Goal: Browse casually: Explore the website without a specific task or goal

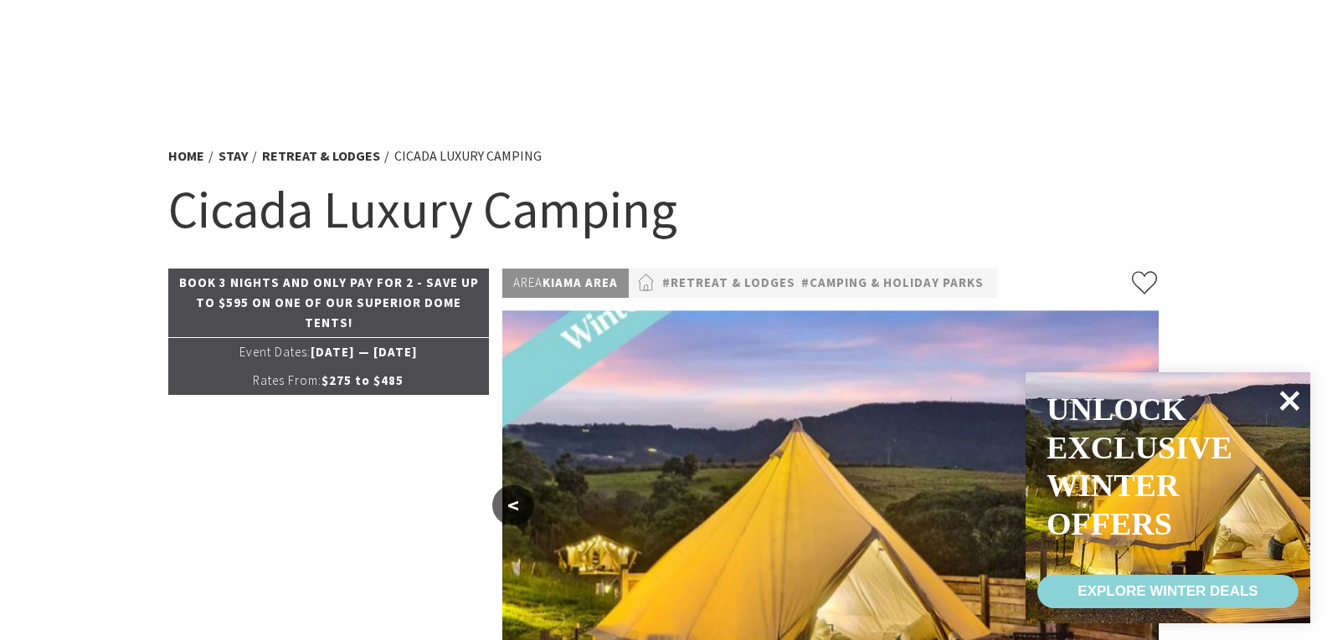
click at [1282, 394] on icon at bounding box center [1290, 401] width 20 height 20
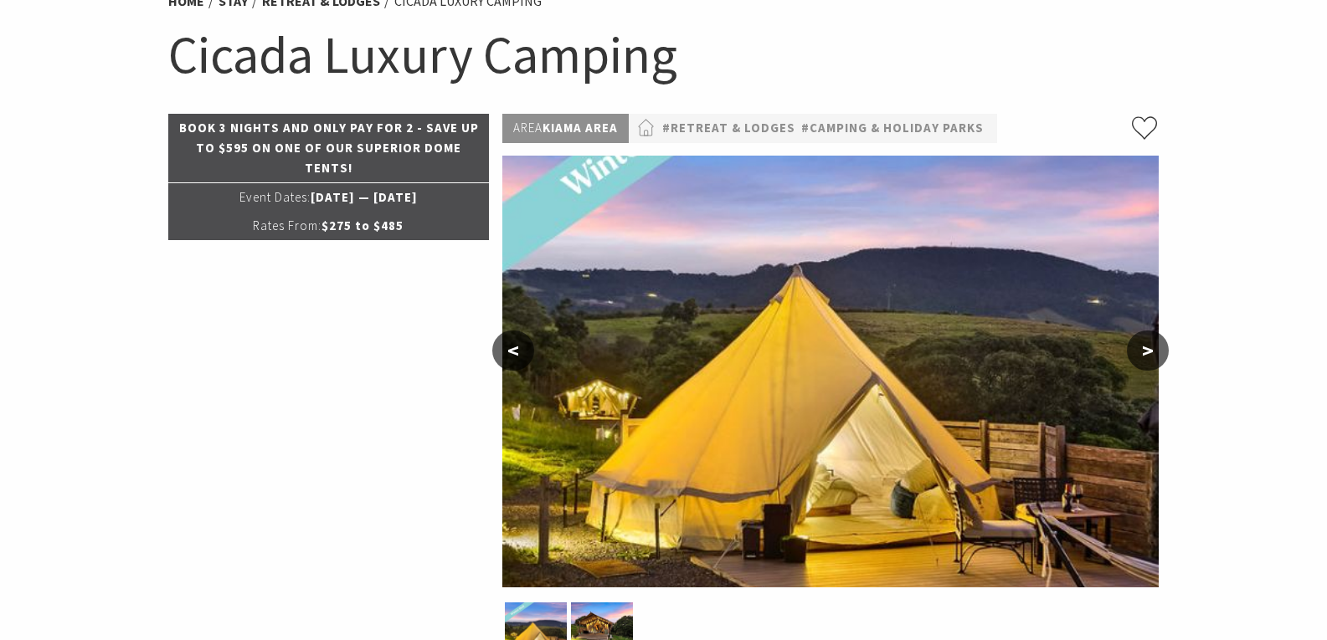
scroll to position [167, 0]
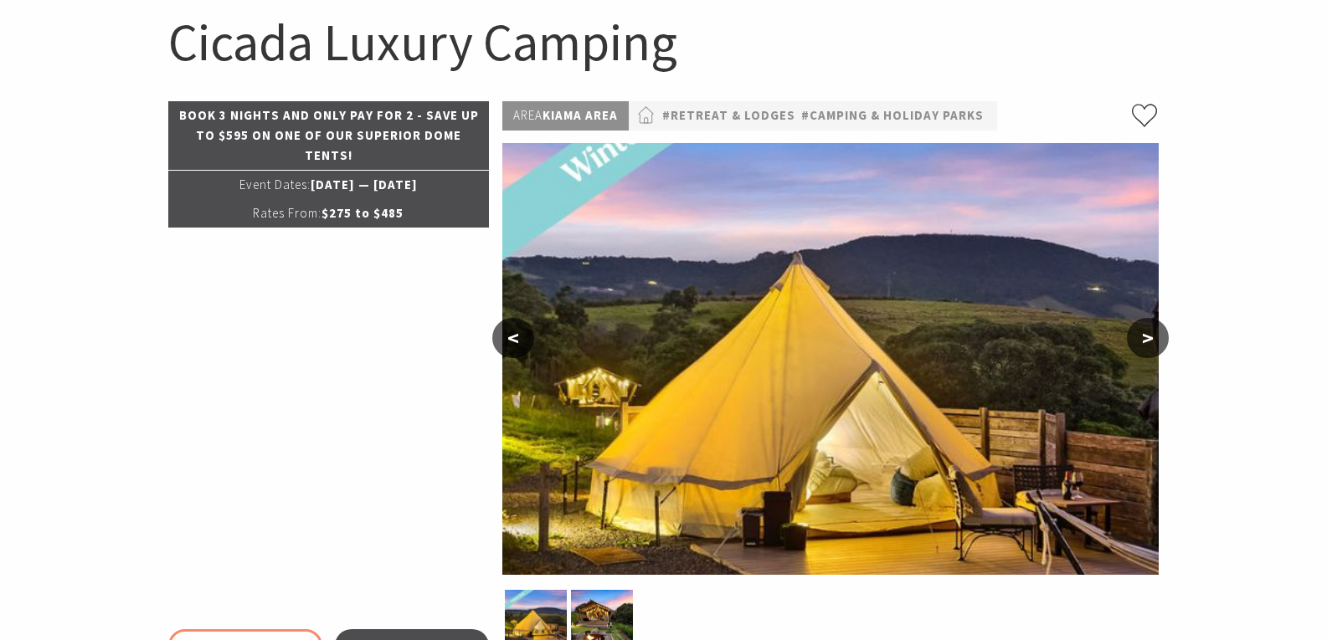
click at [1139, 339] on button ">" at bounding box center [1148, 338] width 42 height 40
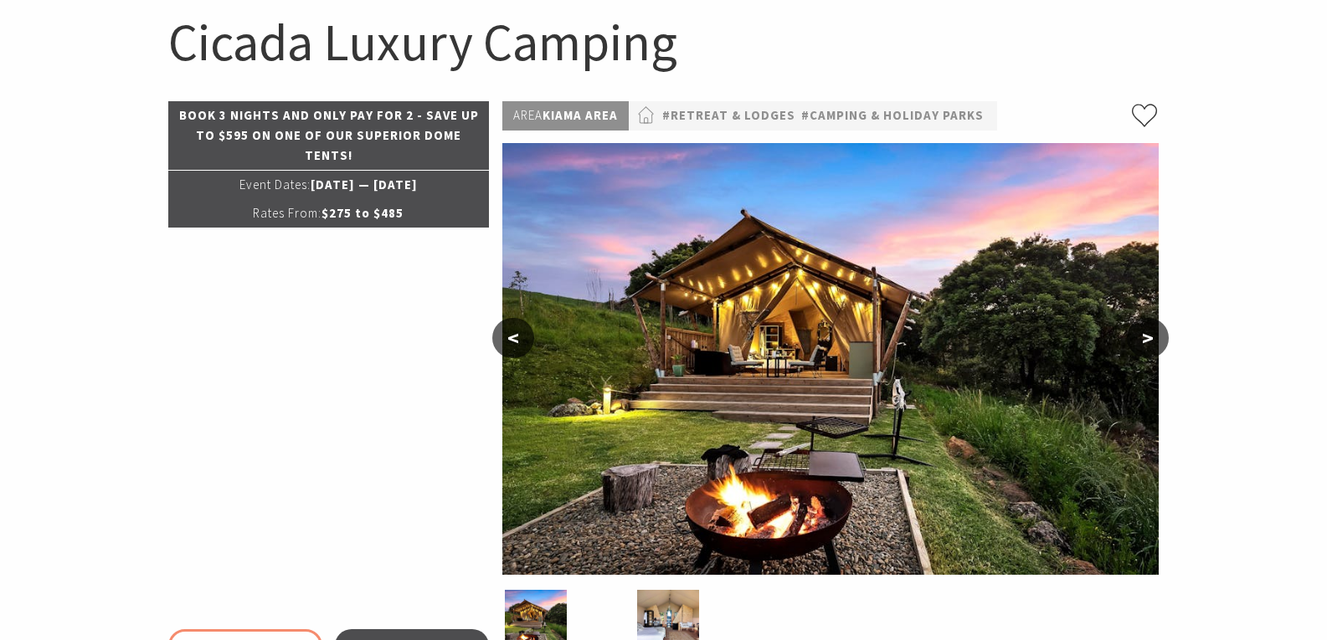
click at [1136, 341] on button ">" at bounding box center [1148, 338] width 42 height 40
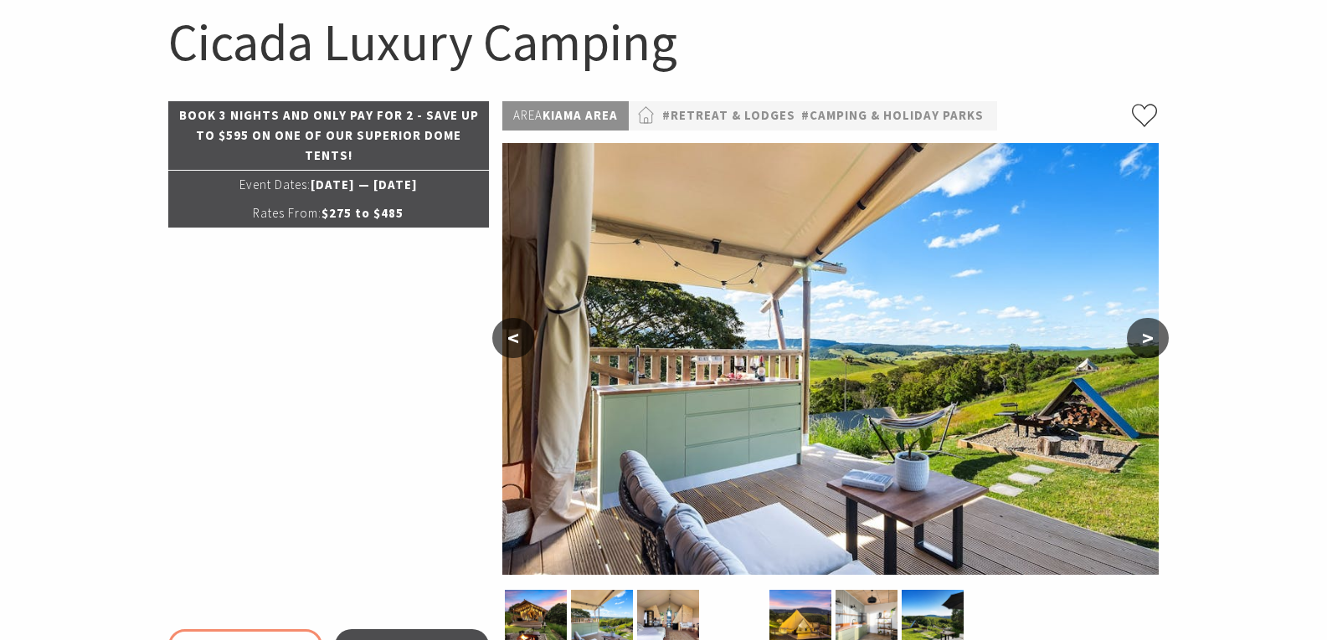
click at [1136, 341] on button ">" at bounding box center [1148, 338] width 42 height 40
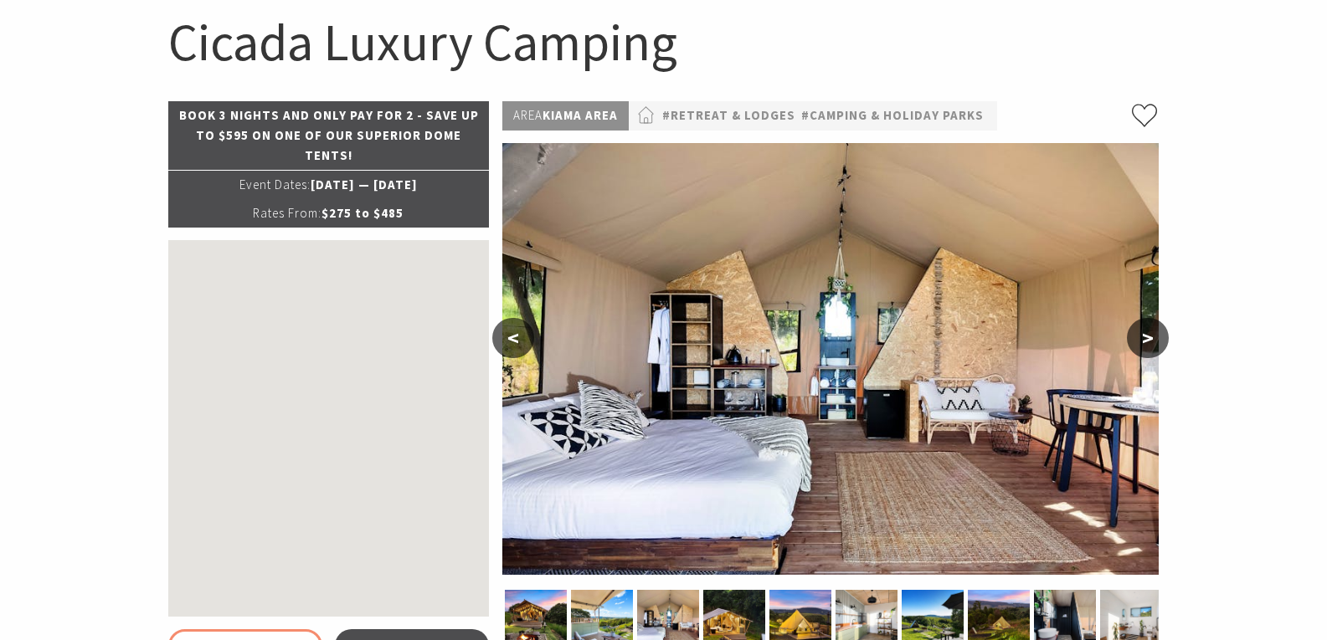
click at [516, 342] on button "<" at bounding box center [513, 338] width 42 height 40
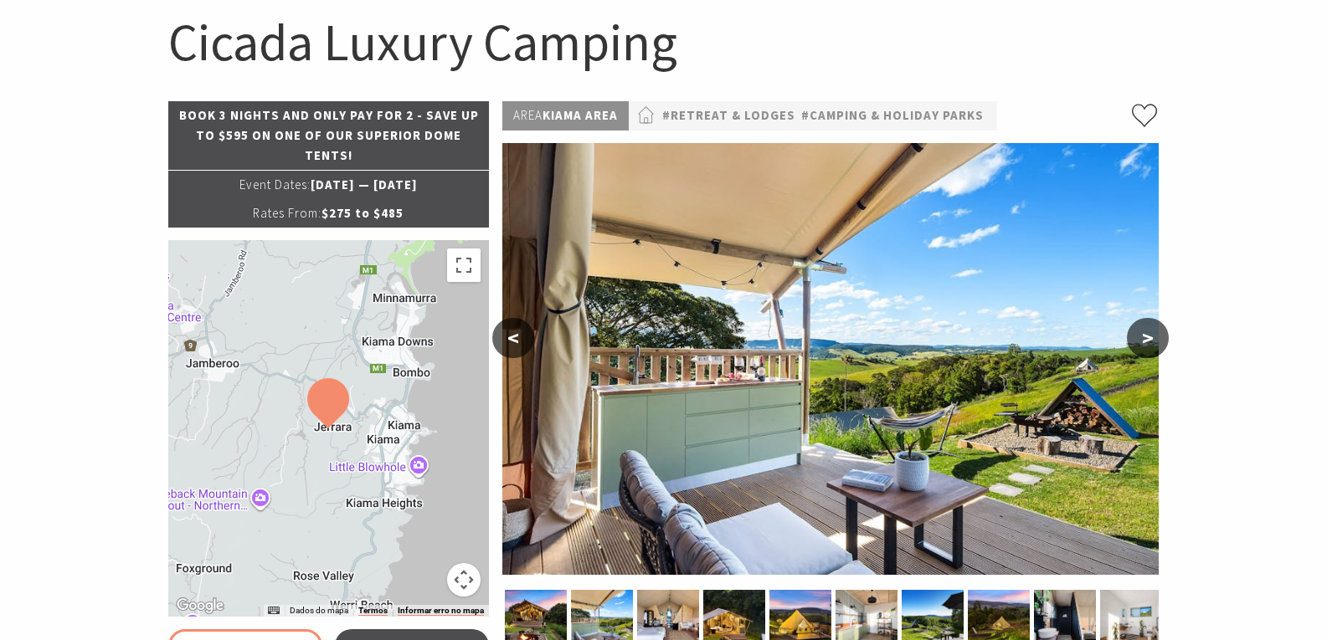
drag, startPoint x: 519, startPoint y: 357, endPoint x: 511, endPoint y: 350, distance: 10.7
click at [518, 357] on button "<" at bounding box center [513, 338] width 42 height 40
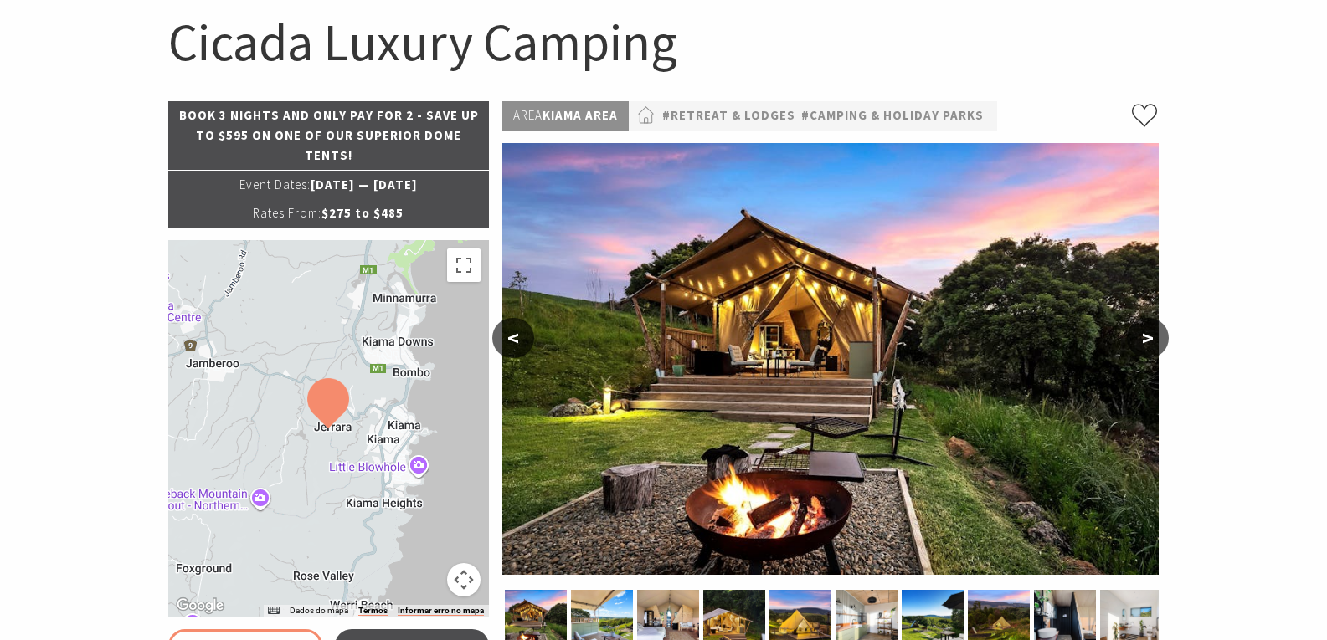
click at [1145, 341] on button ">" at bounding box center [1148, 338] width 42 height 40
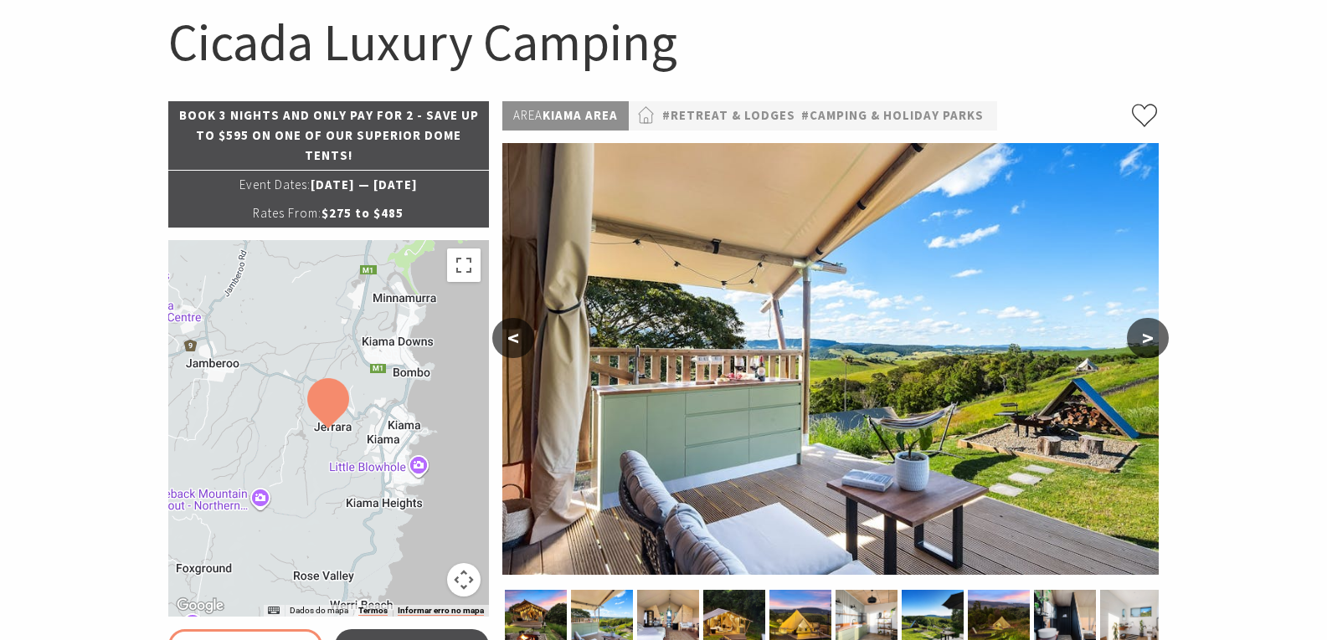
select select "3"
select select "2"
click at [1145, 341] on button ">" at bounding box center [1148, 338] width 42 height 40
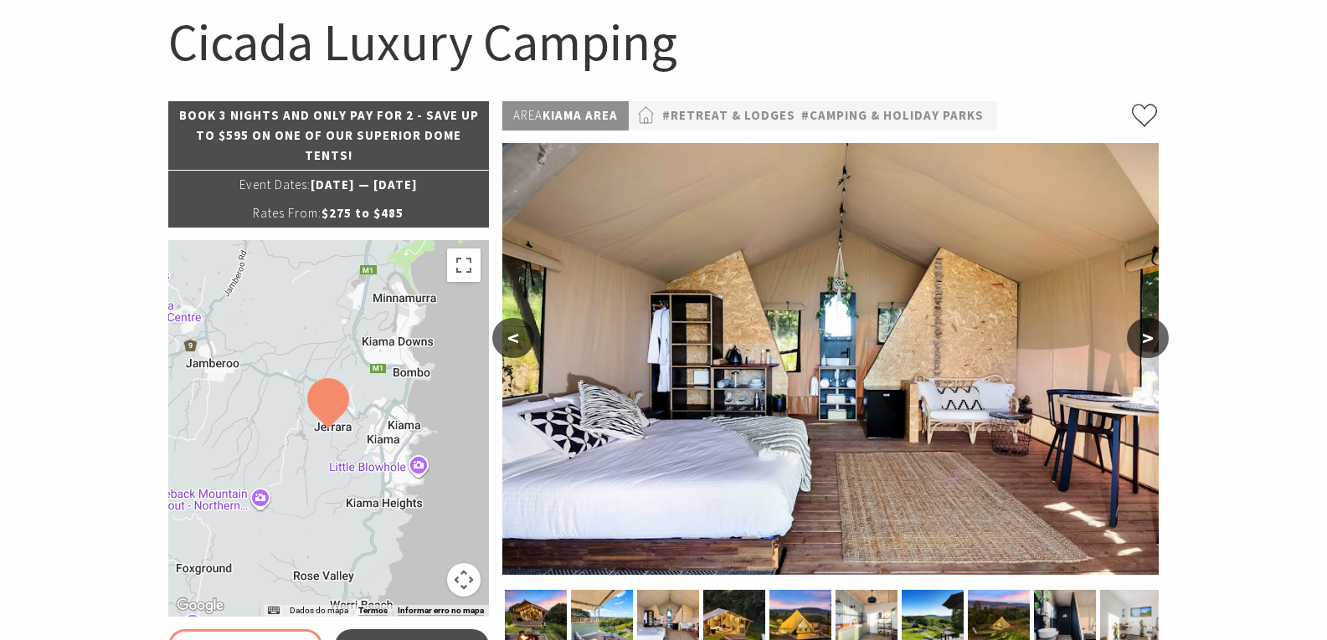
click at [1148, 341] on button ">" at bounding box center [1148, 338] width 42 height 40
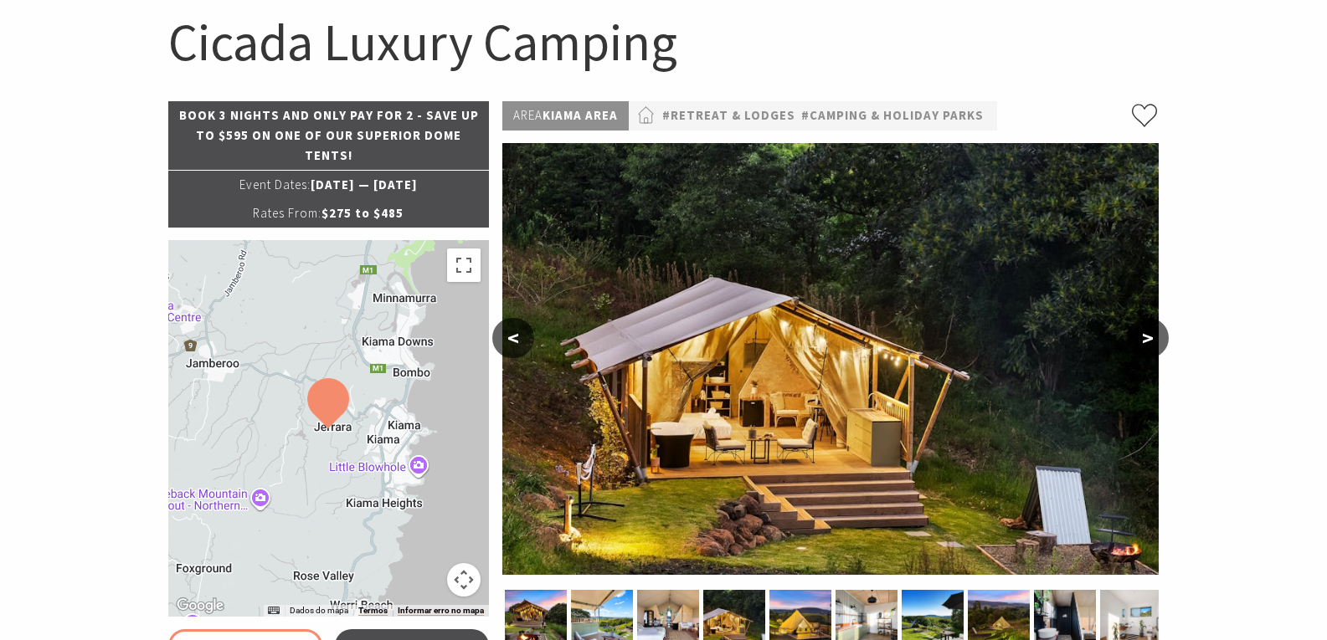
click at [512, 342] on button "<" at bounding box center [513, 338] width 42 height 40
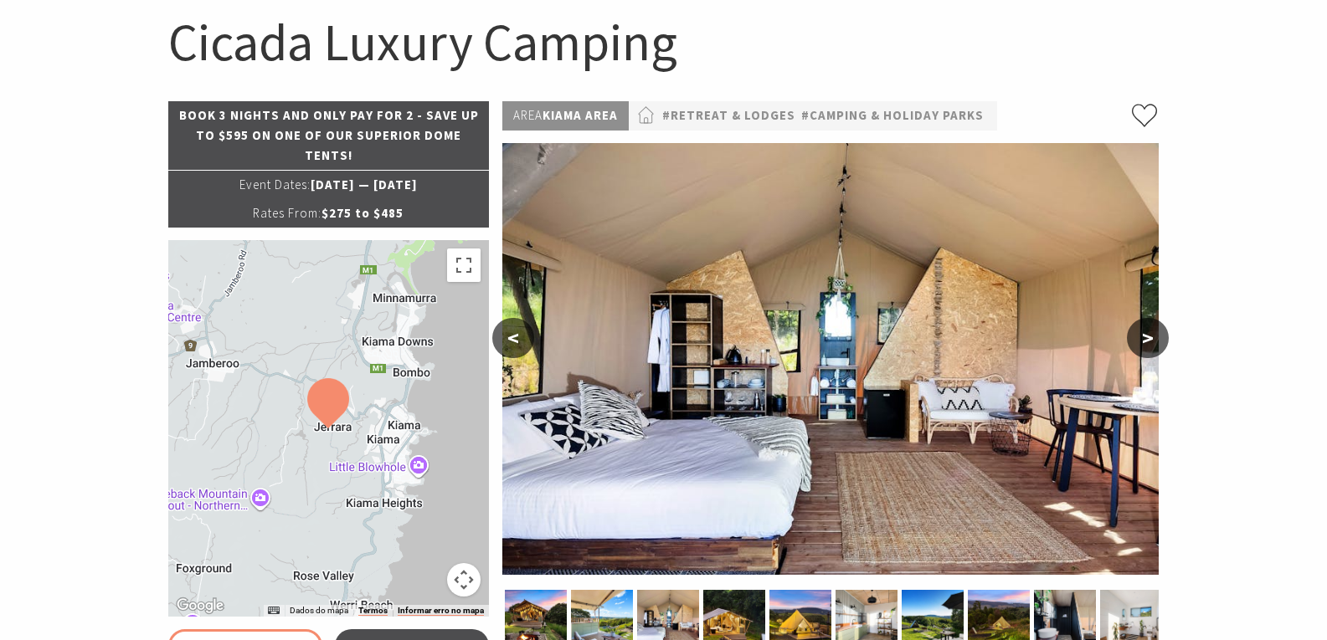
click at [516, 325] on button "<" at bounding box center [513, 338] width 42 height 40
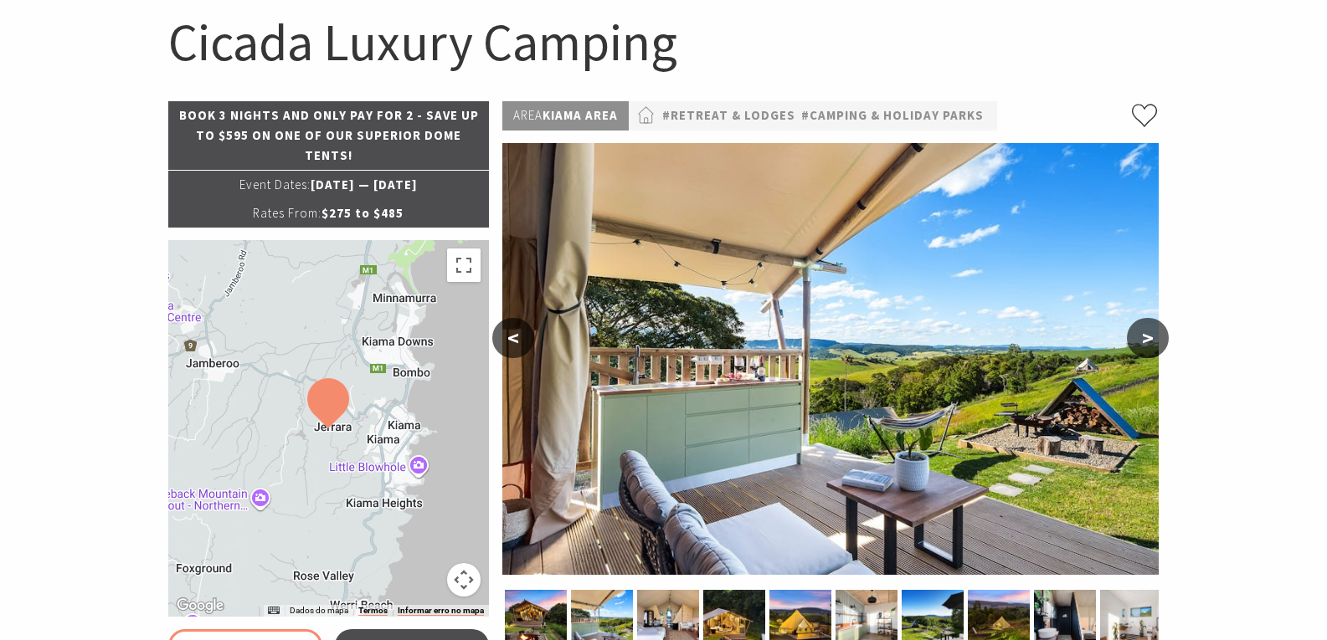
click at [527, 328] on button "<" at bounding box center [513, 338] width 42 height 40
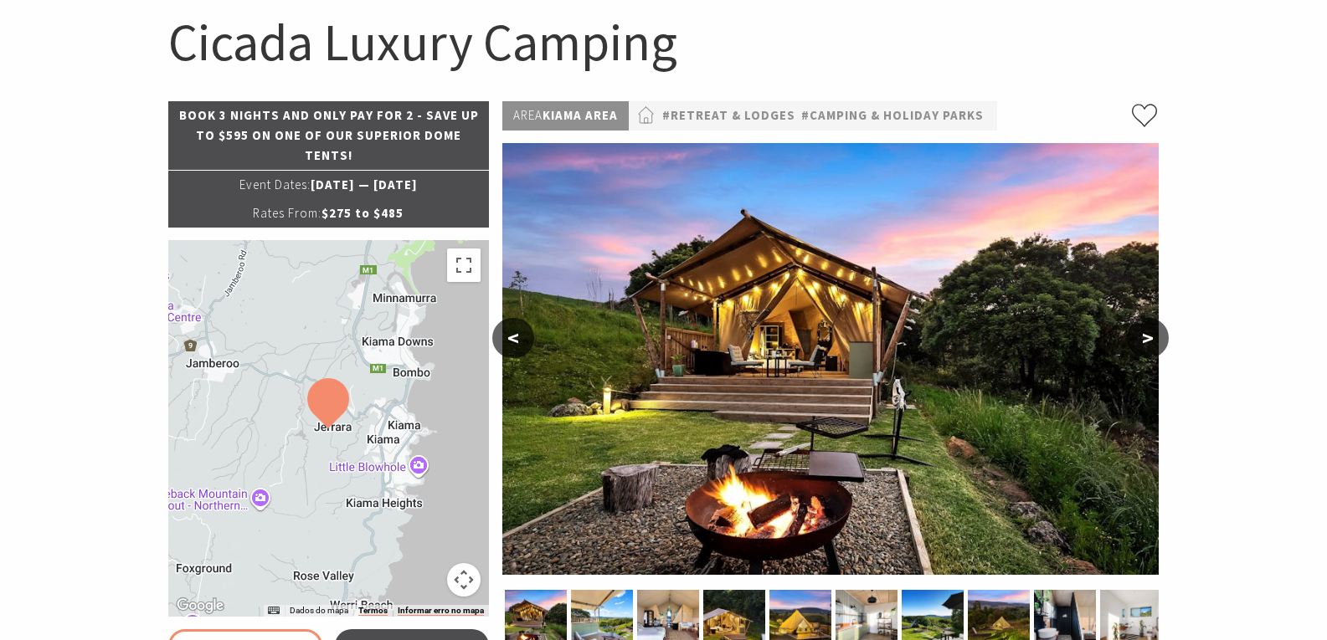
click at [1144, 342] on button ">" at bounding box center [1148, 338] width 42 height 40
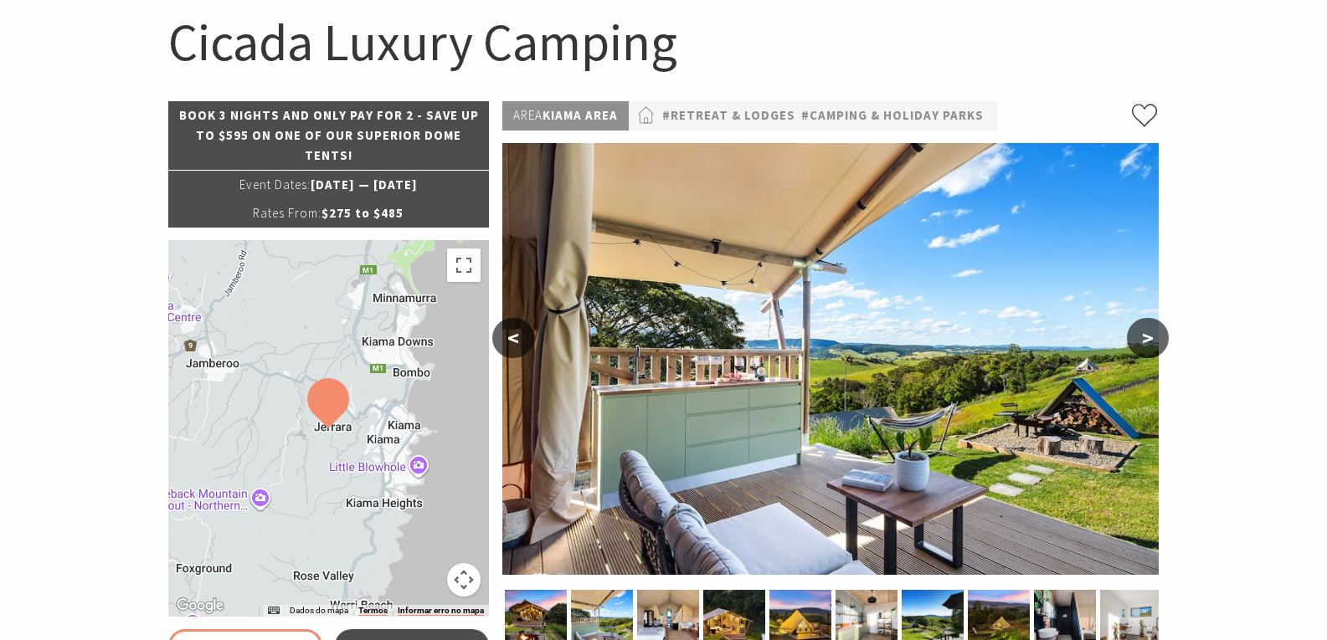
click at [1144, 342] on button ">" at bounding box center [1148, 338] width 42 height 40
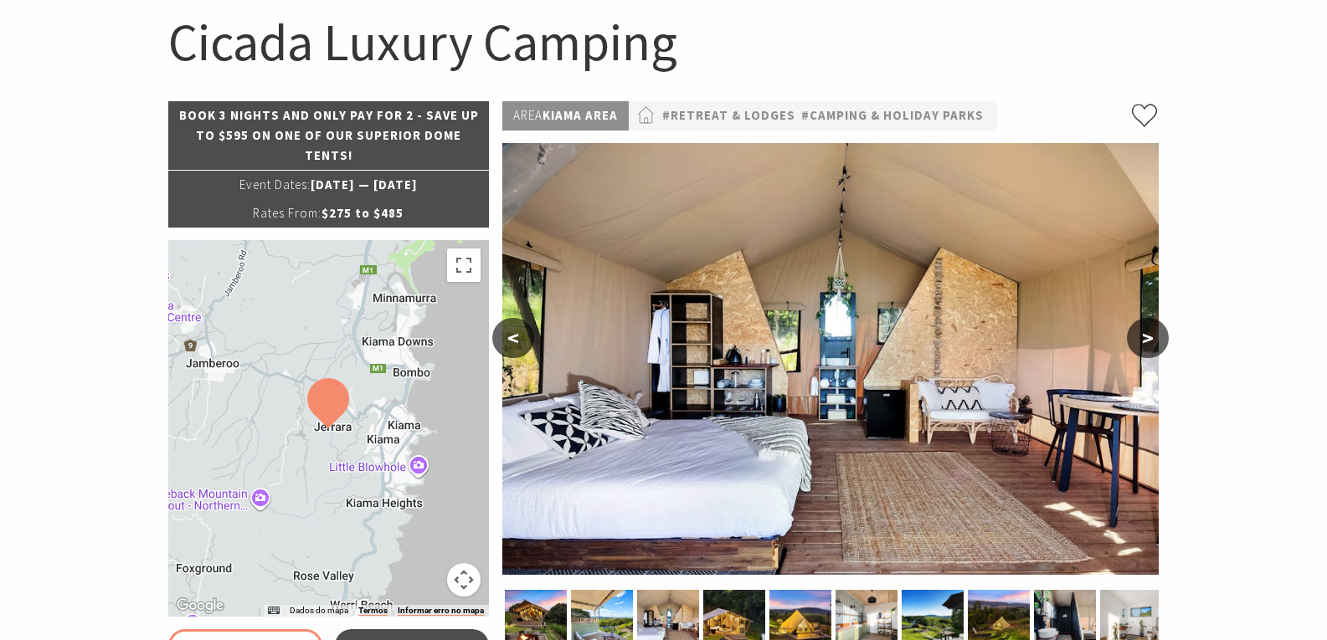
click at [1150, 334] on button ">" at bounding box center [1148, 338] width 42 height 40
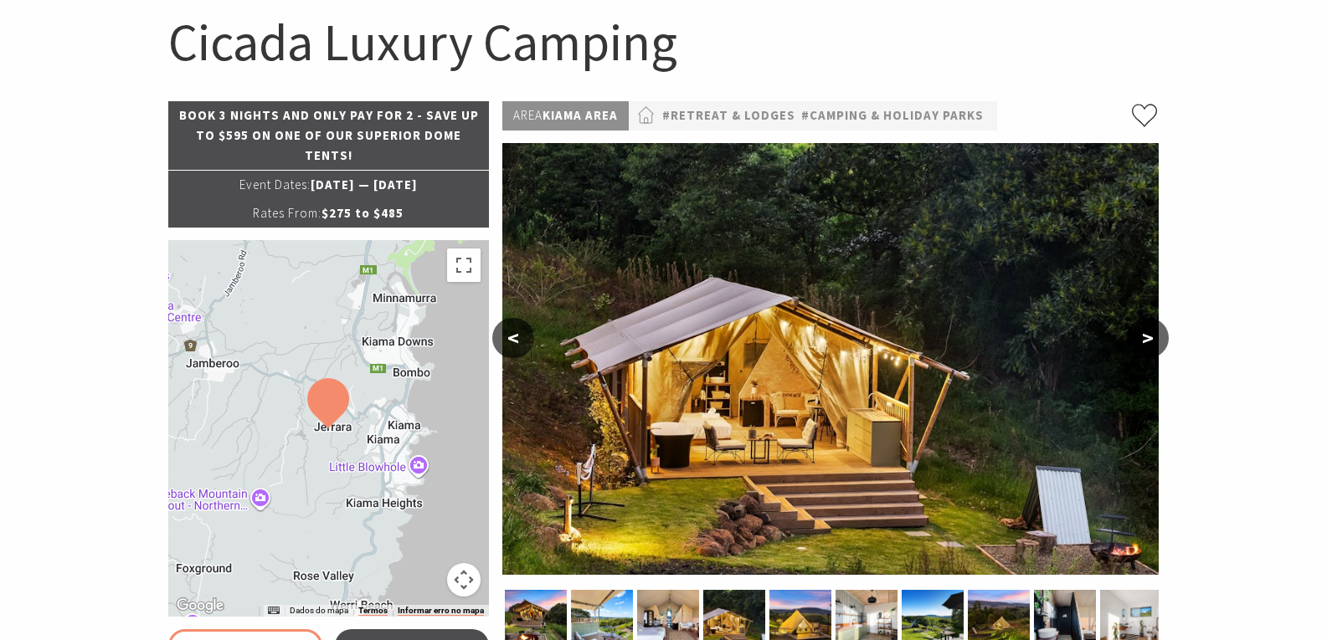
click at [1150, 334] on button ">" at bounding box center [1148, 338] width 42 height 40
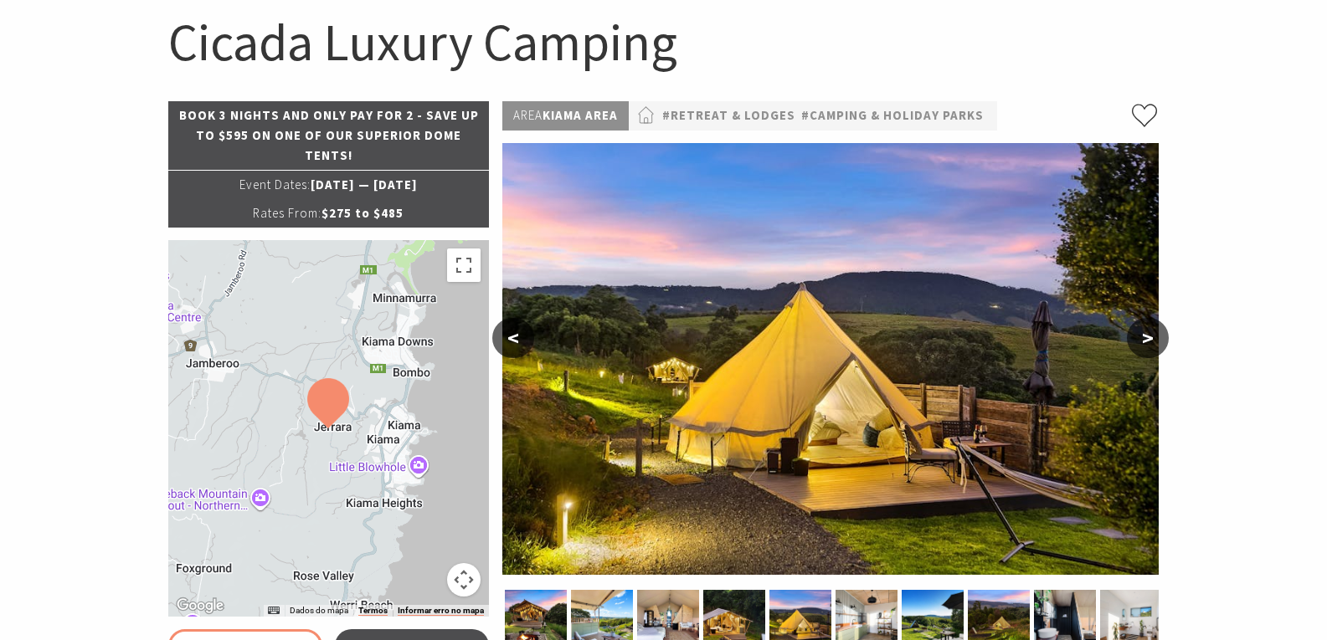
click at [1150, 334] on button ">" at bounding box center [1148, 338] width 42 height 40
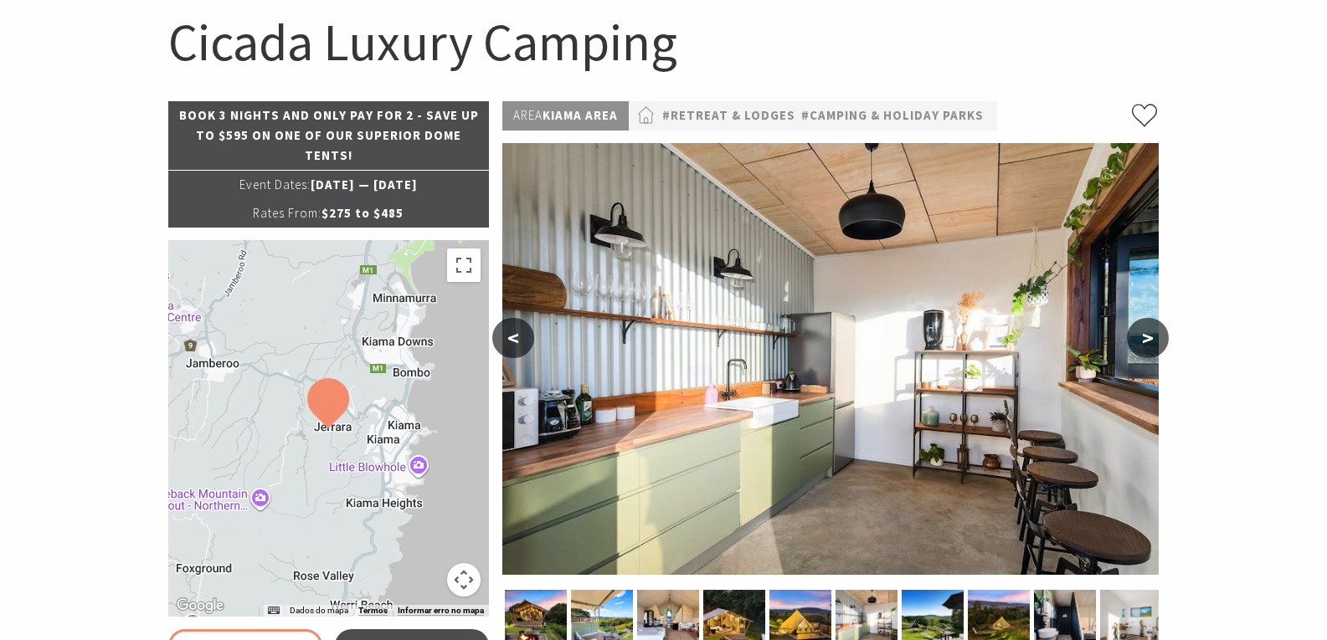
click at [1150, 334] on button ">" at bounding box center [1148, 338] width 42 height 40
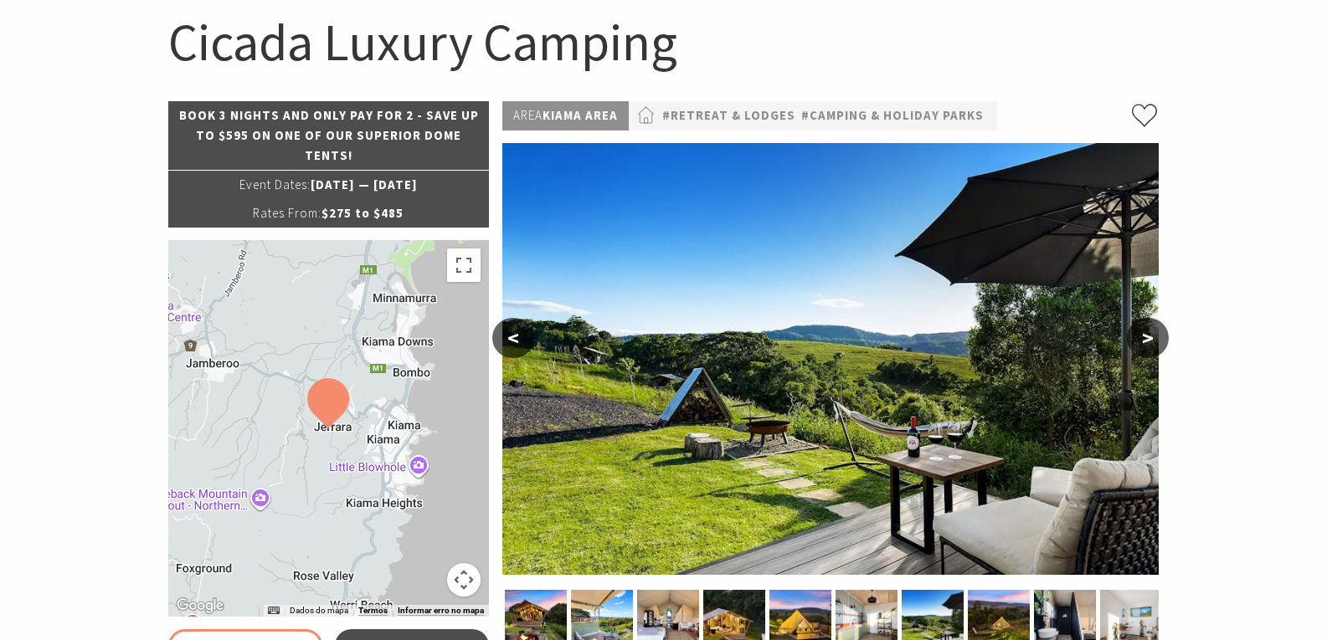
click at [517, 342] on button "<" at bounding box center [513, 338] width 42 height 40
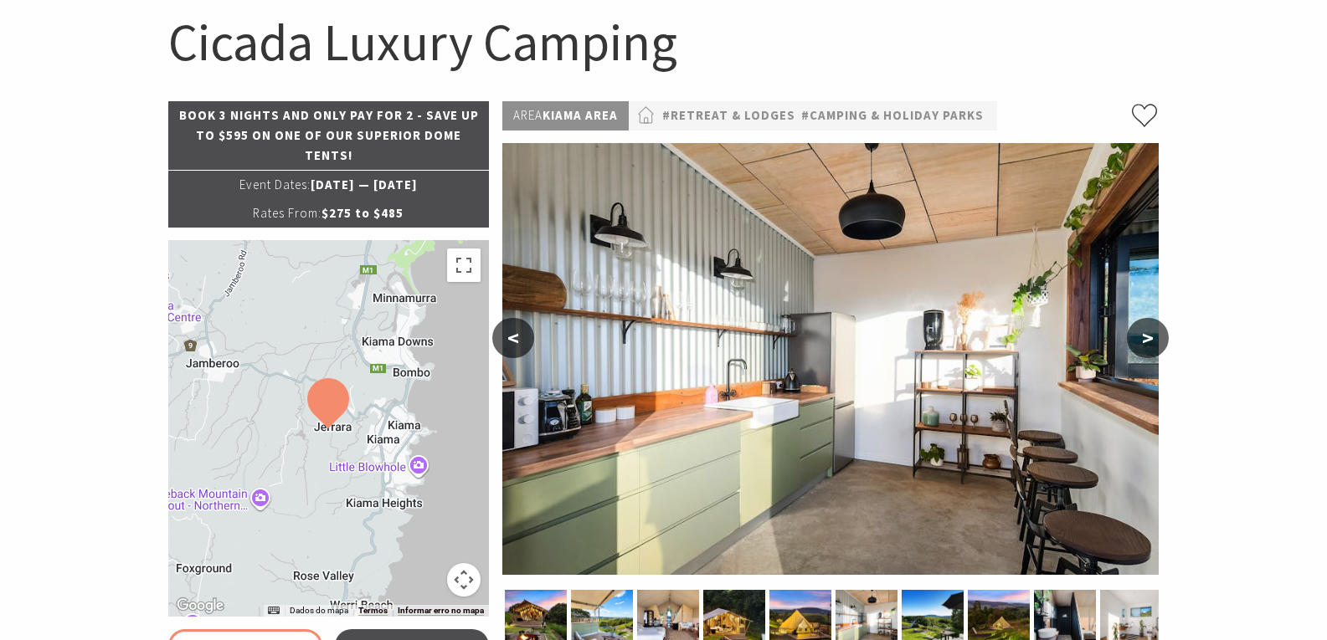
click at [1154, 334] on button ">" at bounding box center [1148, 338] width 42 height 40
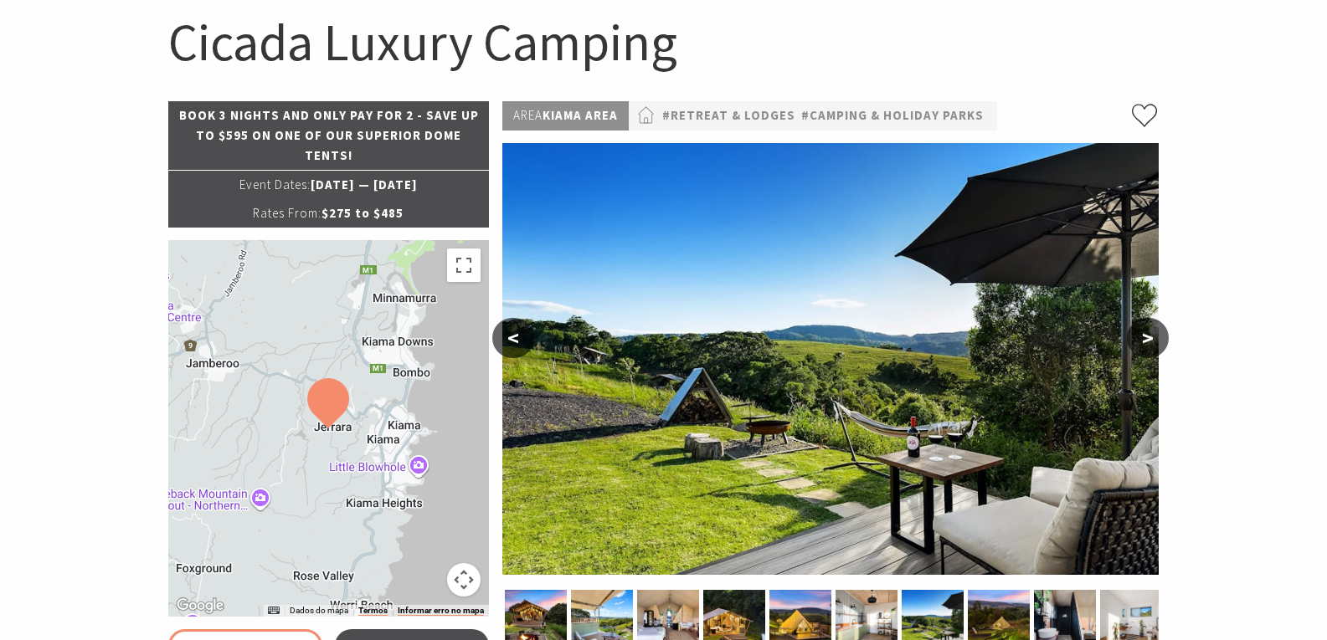
click at [1154, 334] on button ">" at bounding box center [1148, 338] width 42 height 40
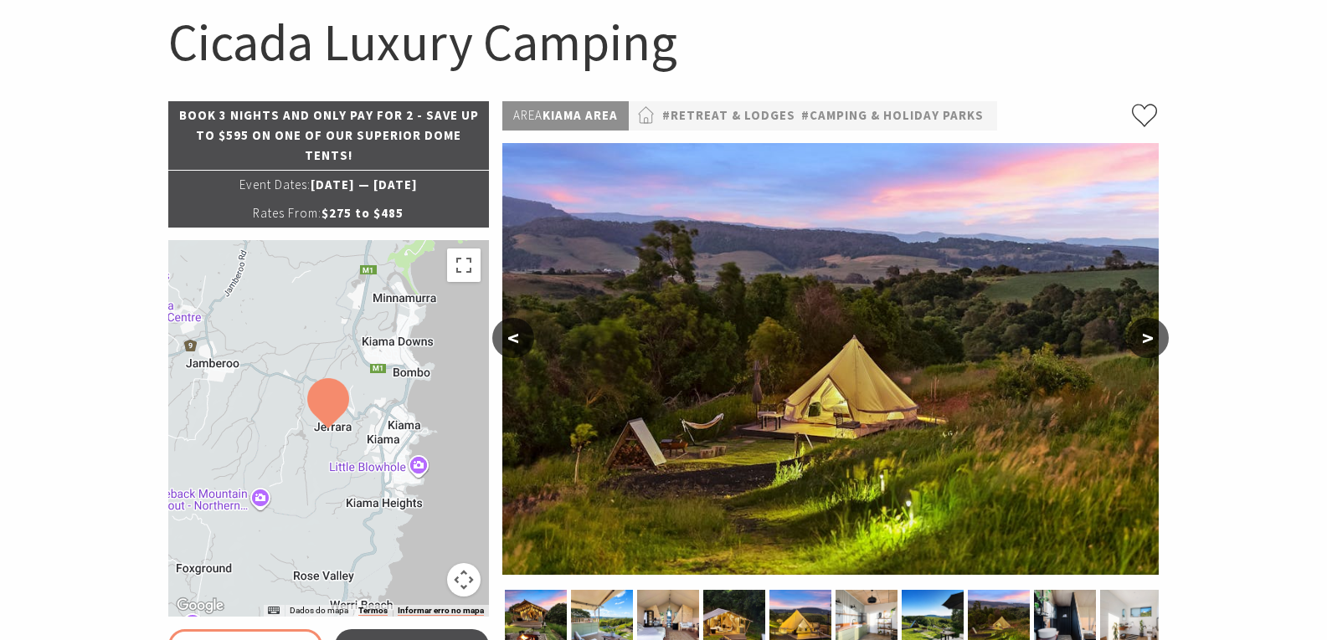
click at [1154, 334] on button ">" at bounding box center [1148, 338] width 42 height 40
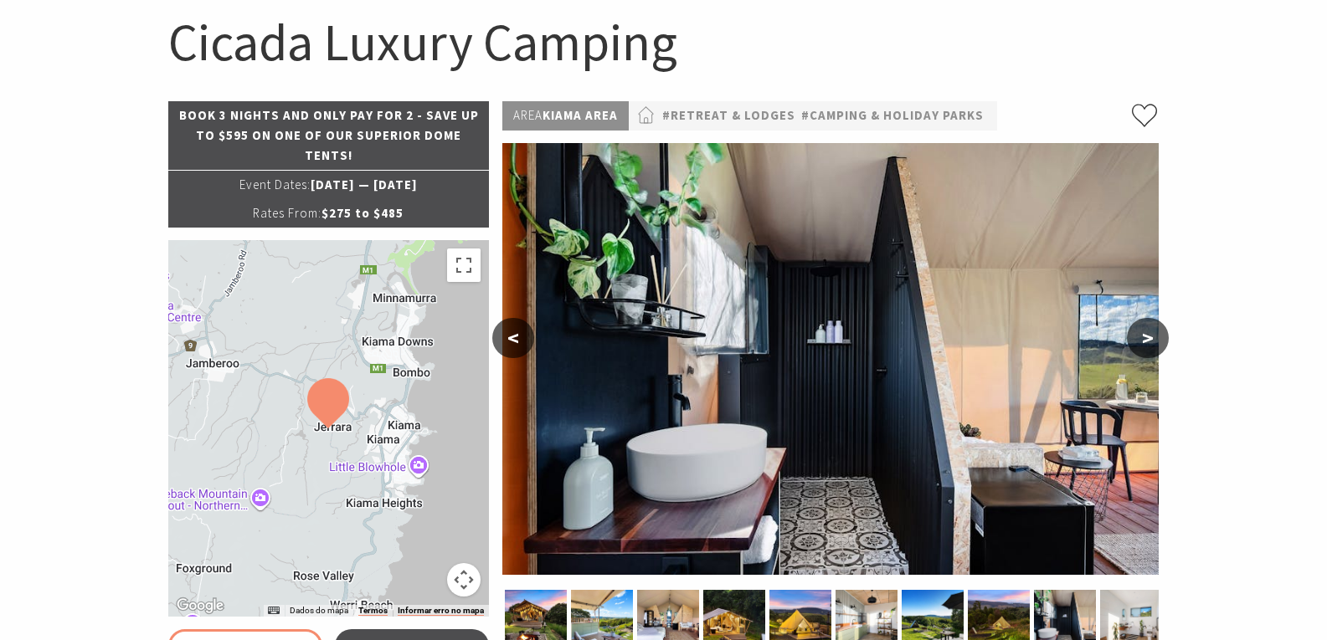
click at [1154, 334] on button ">" at bounding box center [1148, 338] width 42 height 40
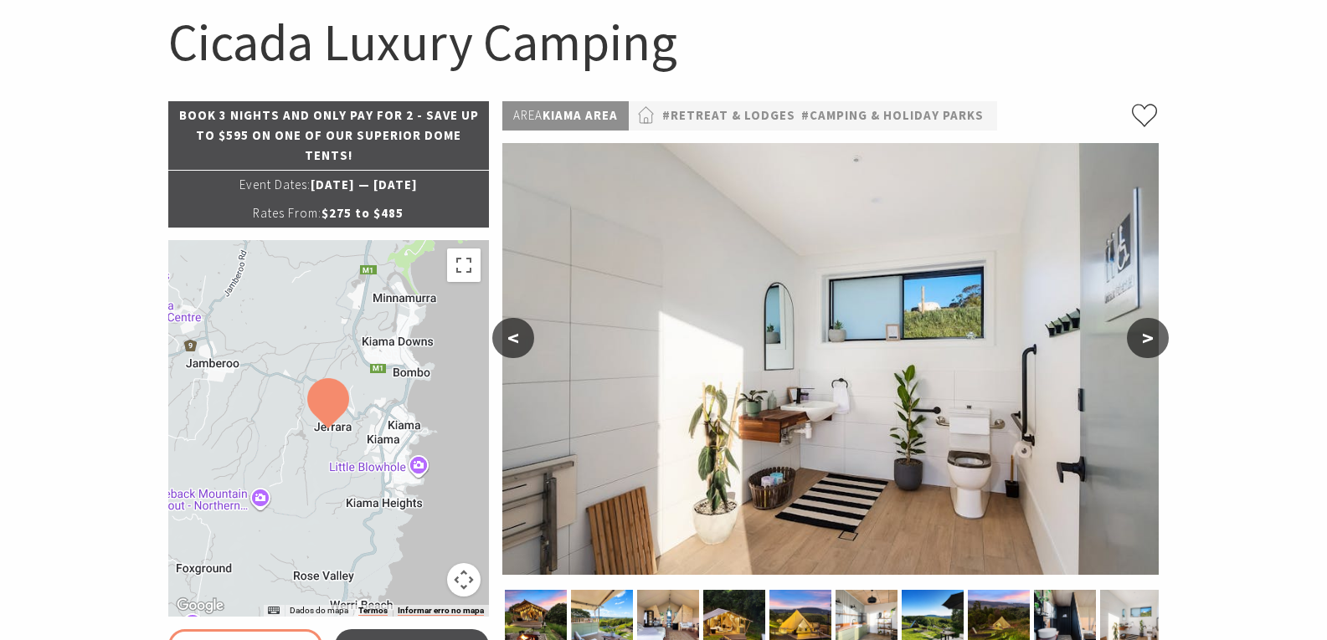
click at [1154, 334] on button ">" at bounding box center [1148, 338] width 42 height 40
click at [1127, 337] on img at bounding box center [830, 359] width 656 height 432
click at [1149, 335] on button ">" at bounding box center [1148, 338] width 42 height 40
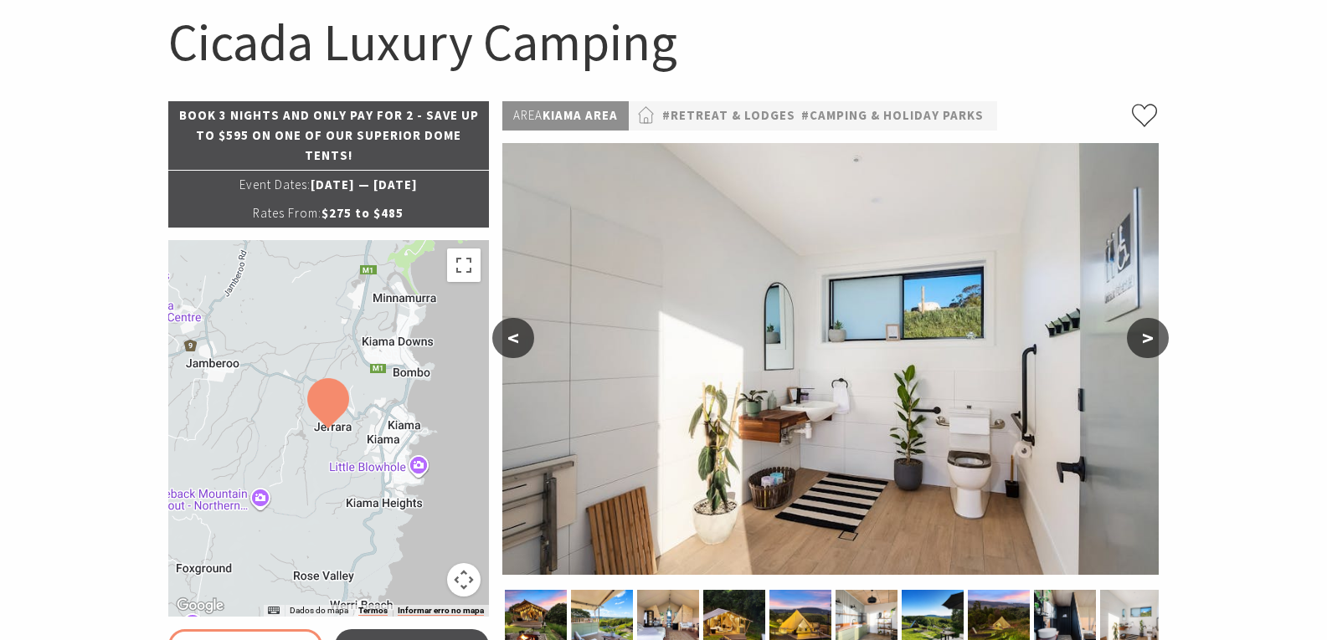
click at [1149, 335] on button ">" at bounding box center [1148, 338] width 42 height 40
